Goal: Find specific page/section: Find specific page/section

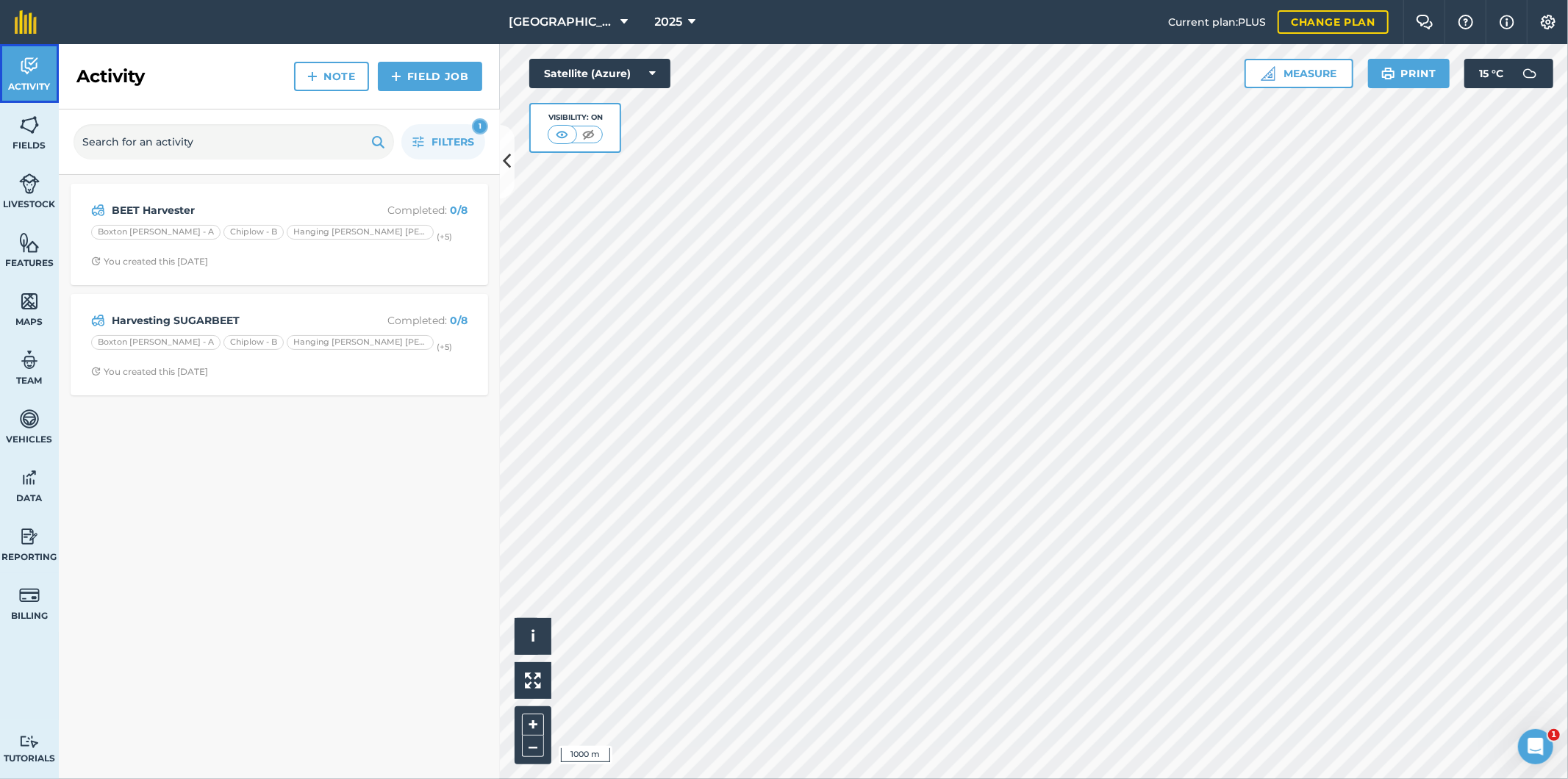
click at [27, 73] on img at bounding box center [29, 66] width 21 height 22
click at [678, 23] on button "2025" at bounding box center [675, 22] width 53 height 44
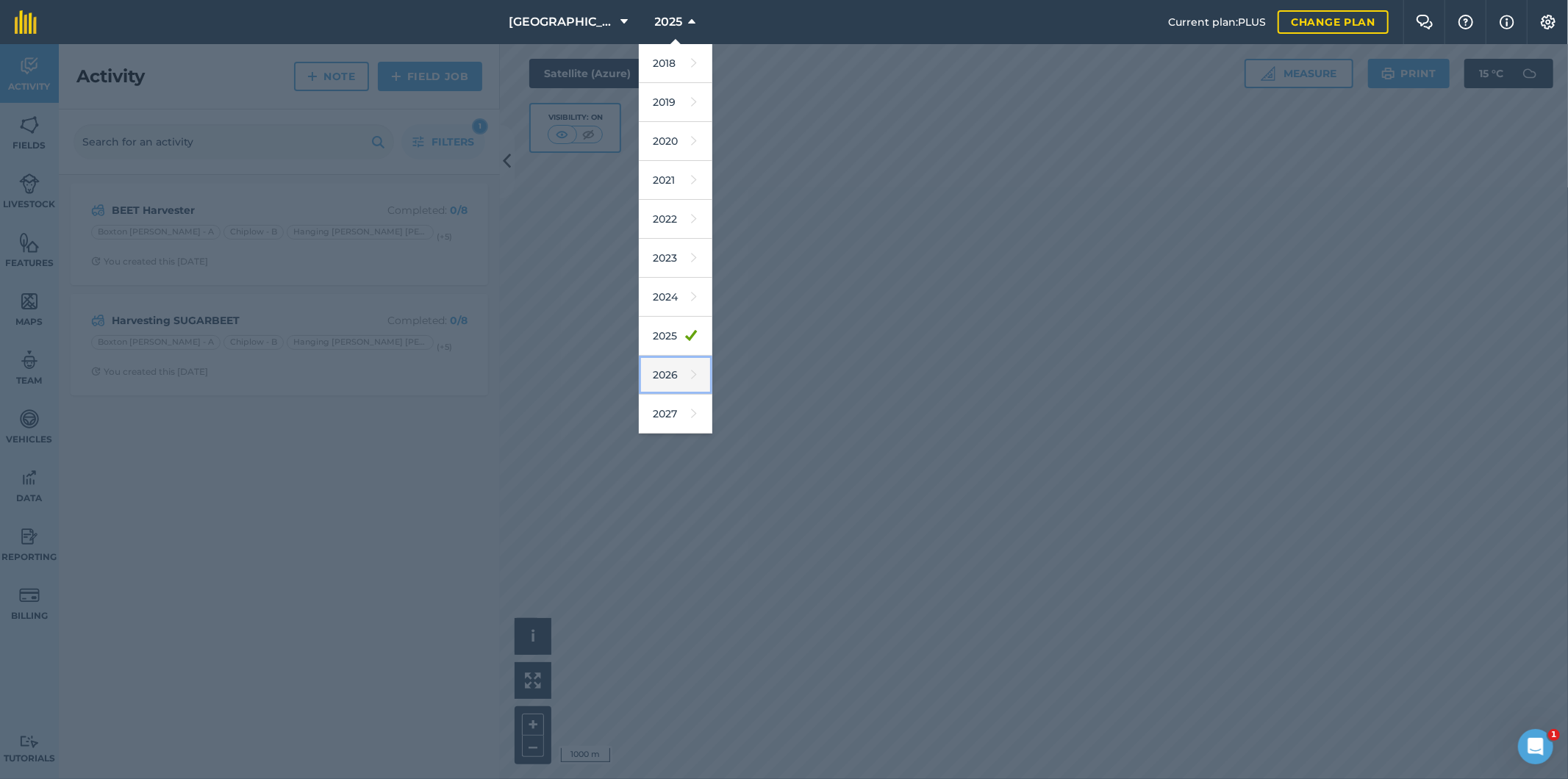
click at [665, 371] on link "2026" at bounding box center [675, 375] width 73 height 39
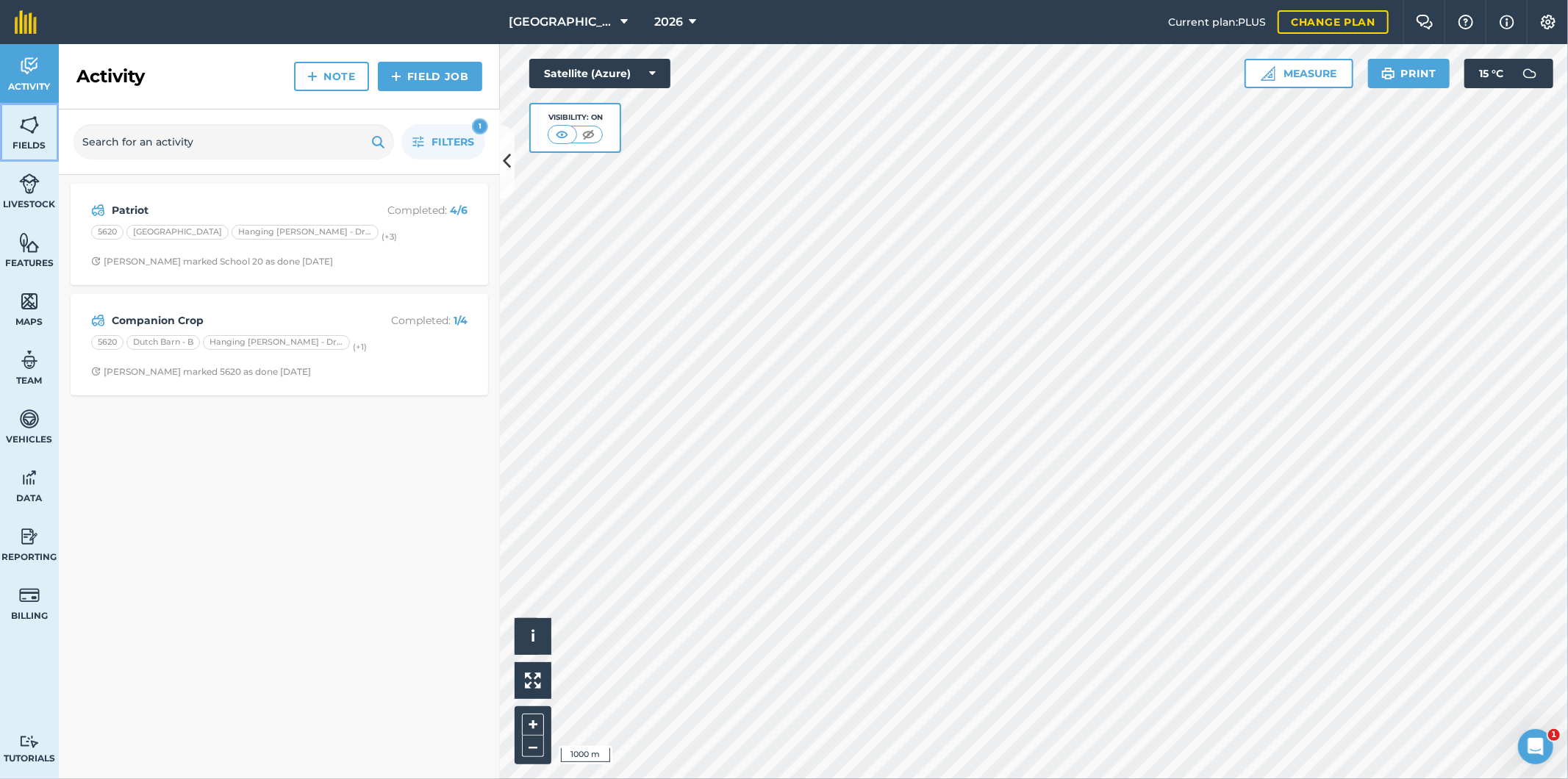
click at [31, 126] on img at bounding box center [29, 125] width 21 height 22
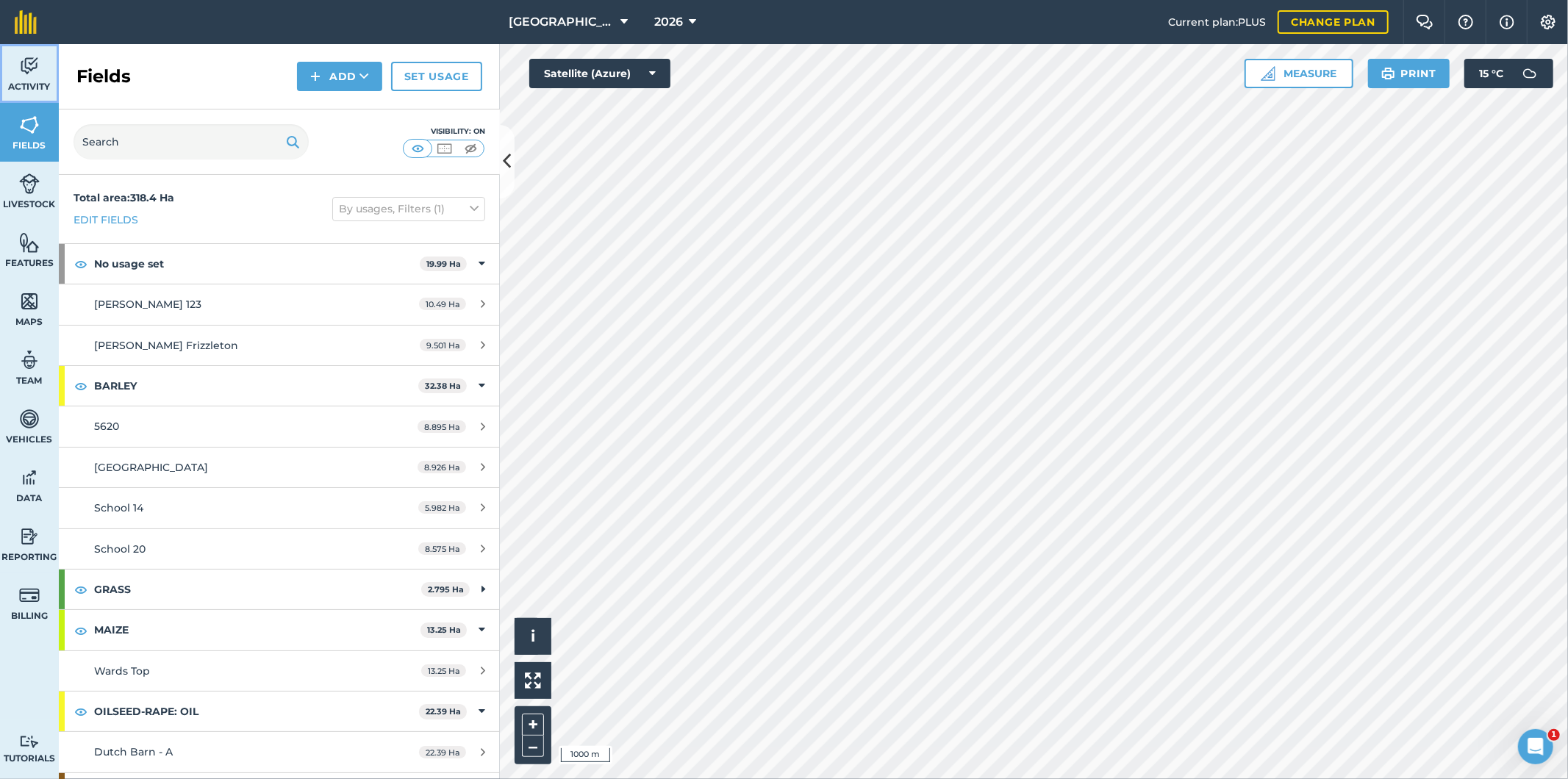
click at [35, 65] on img at bounding box center [29, 66] width 21 height 22
